Goal: Check status: Check status

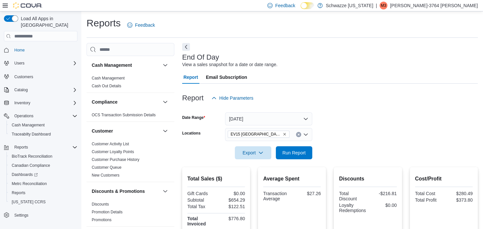
scroll to position [446, 0]
